Goal: Check status: Check status

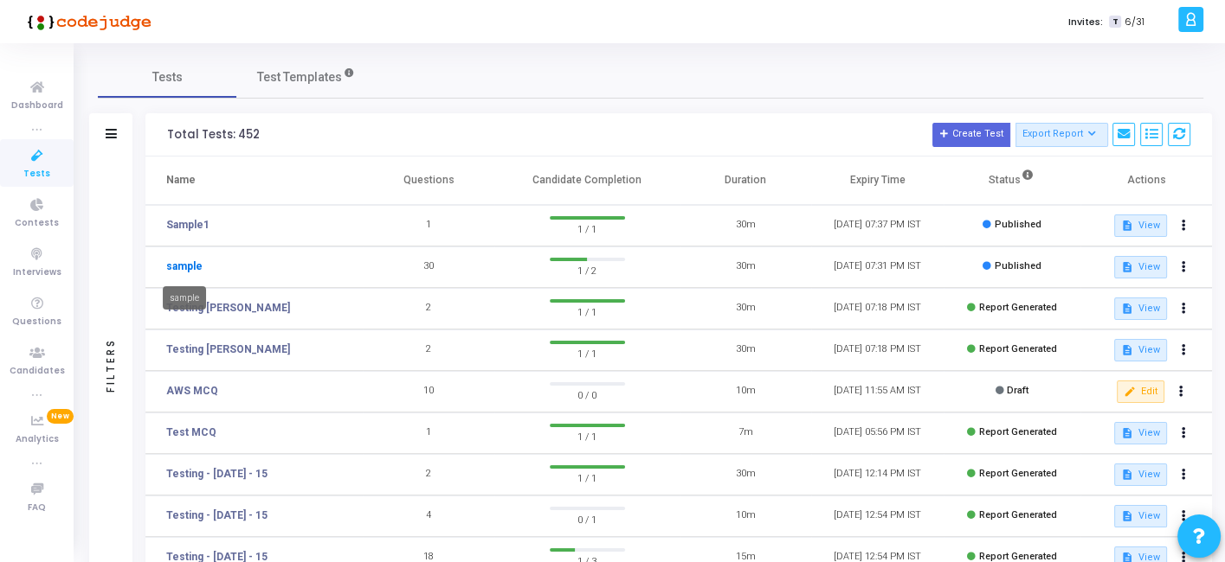
click at [189, 265] on link "sample" at bounding box center [184, 267] width 36 height 16
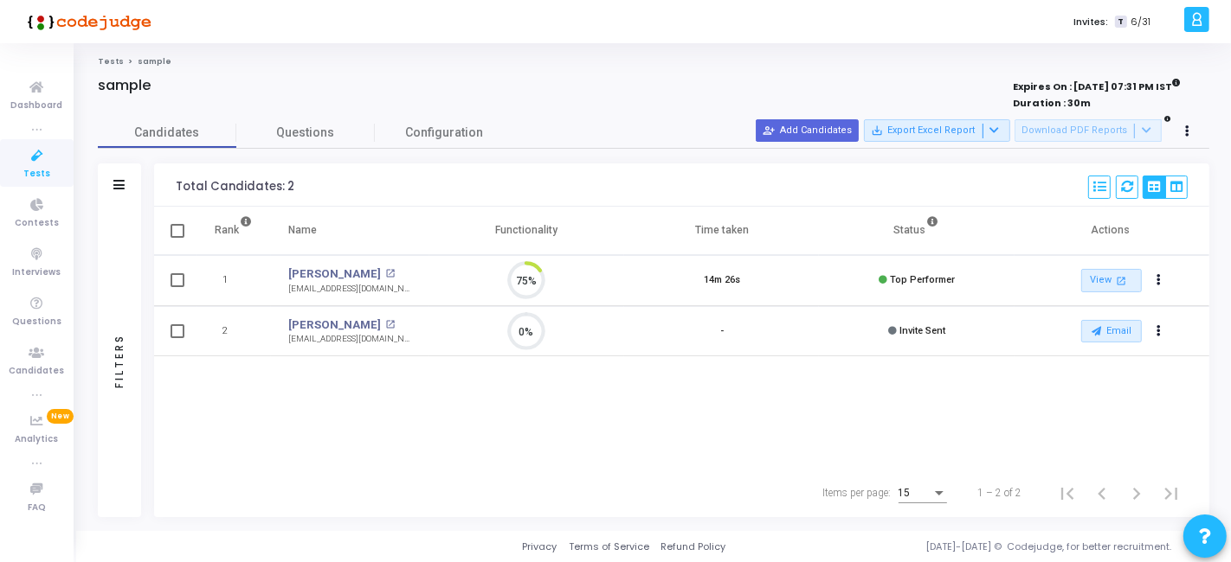
scroll to position [36, 44]
click at [1097, 270] on link "View open_in_new" at bounding box center [1111, 280] width 61 height 23
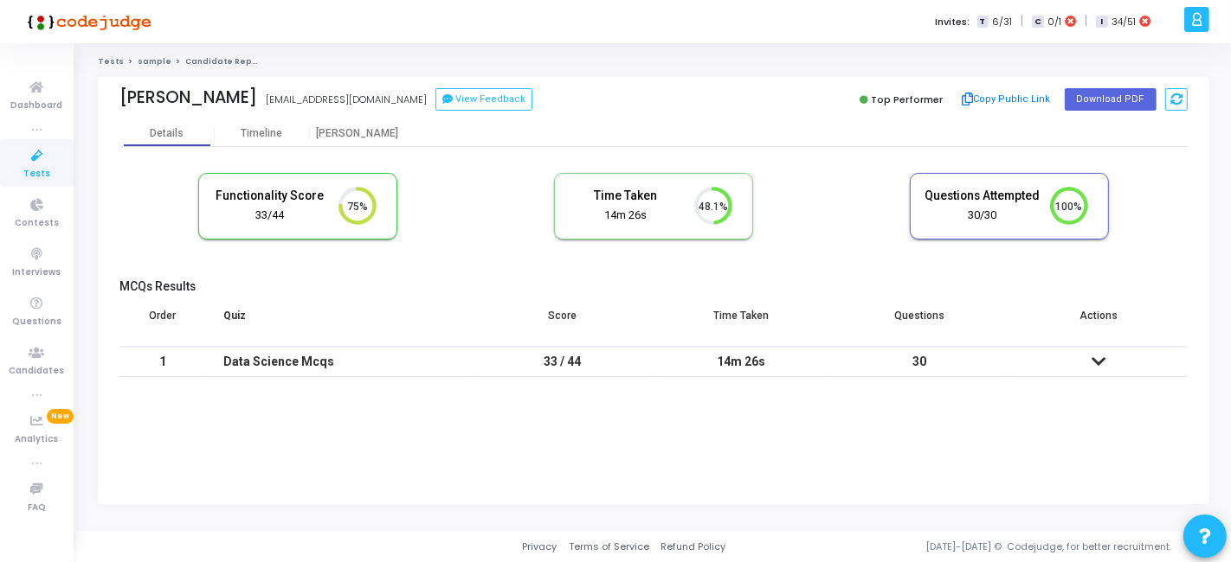
scroll to position [7, 7]
